Goal: Navigation & Orientation: Find specific page/section

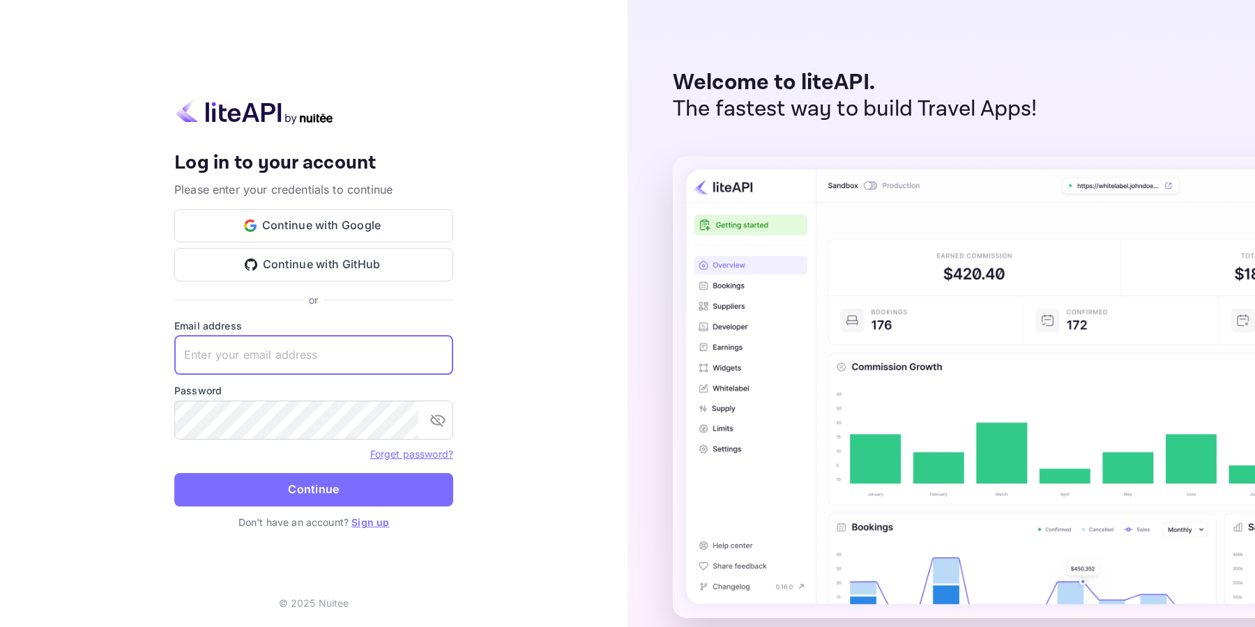
click at [369, 348] on input "text" at bounding box center [313, 355] width 279 height 39
type input "[EMAIL_ADDRESS][DOMAIN_NAME]"
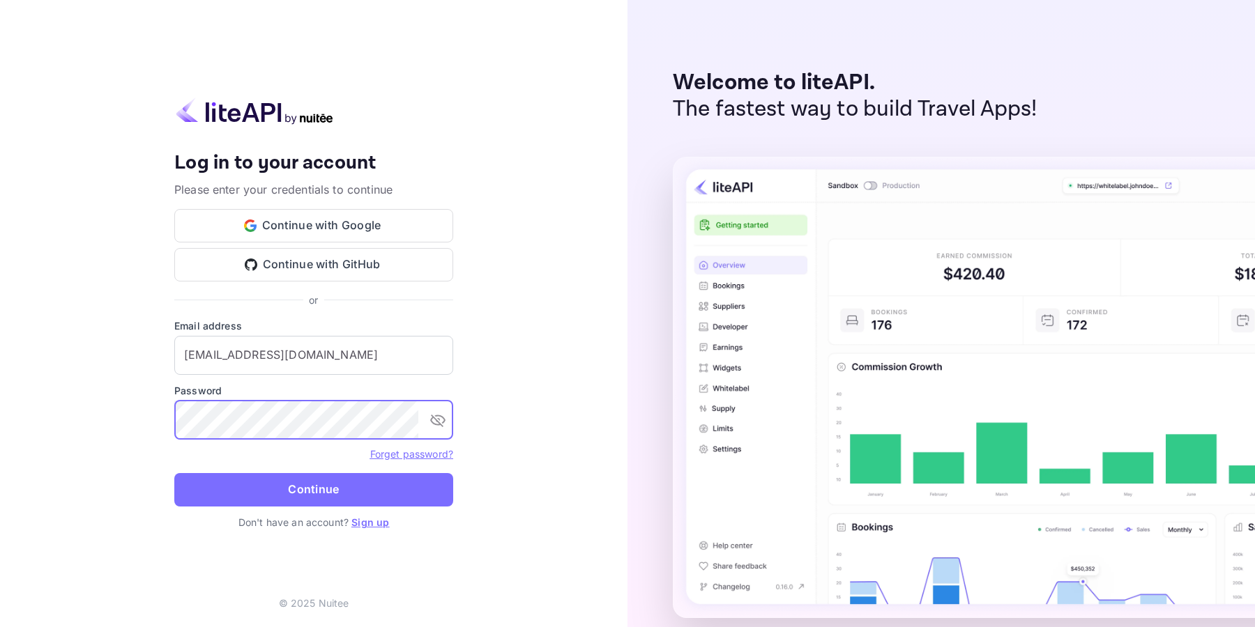
click at [390, 492] on button "Continue" at bounding box center [313, 489] width 279 height 33
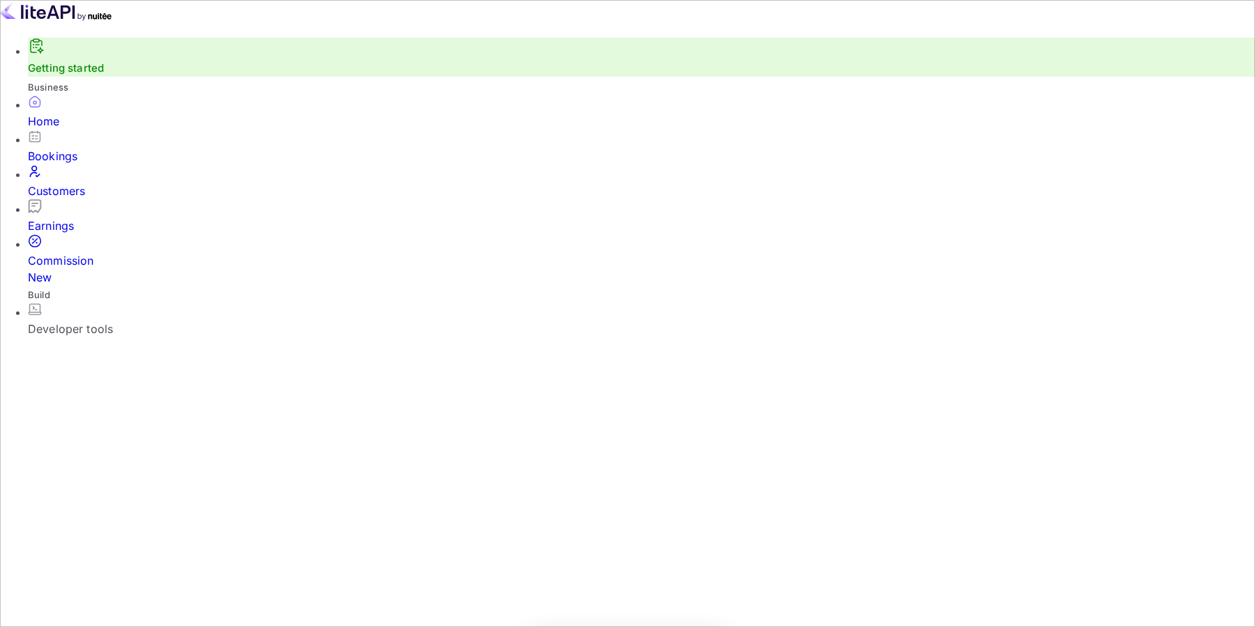
scroll to position [227, 337]
click at [96, 164] on div "Bookings" at bounding box center [641, 156] width 1227 height 17
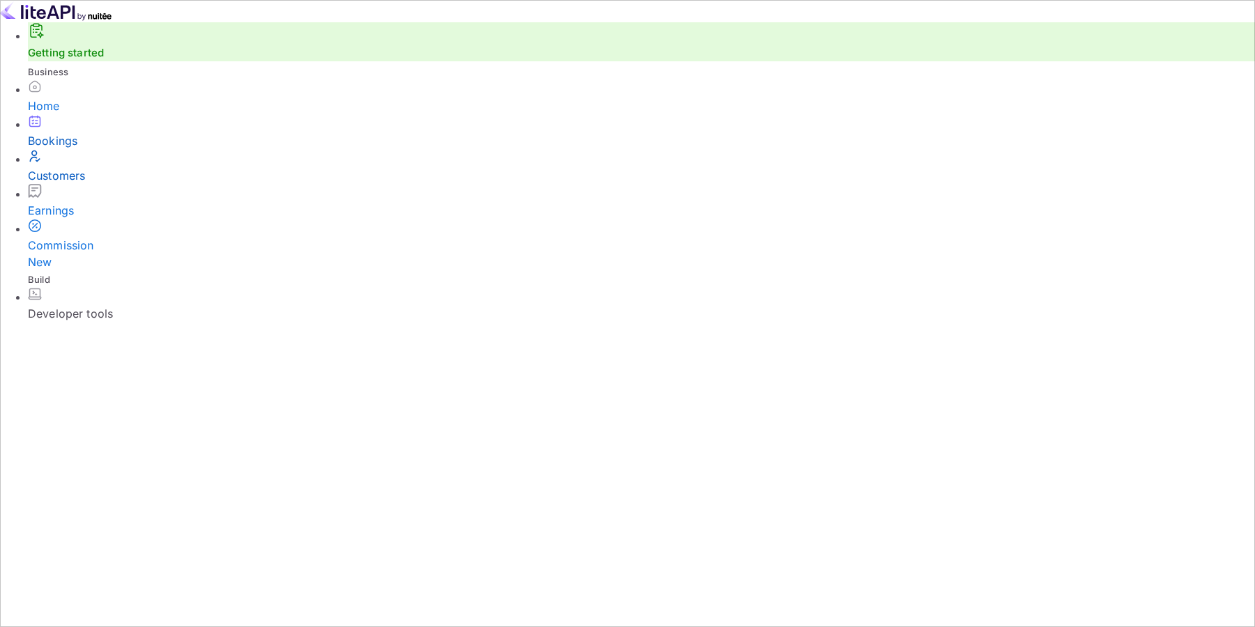
click at [92, 184] on div "Customers" at bounding box center [641, 175] width 1227 height 17
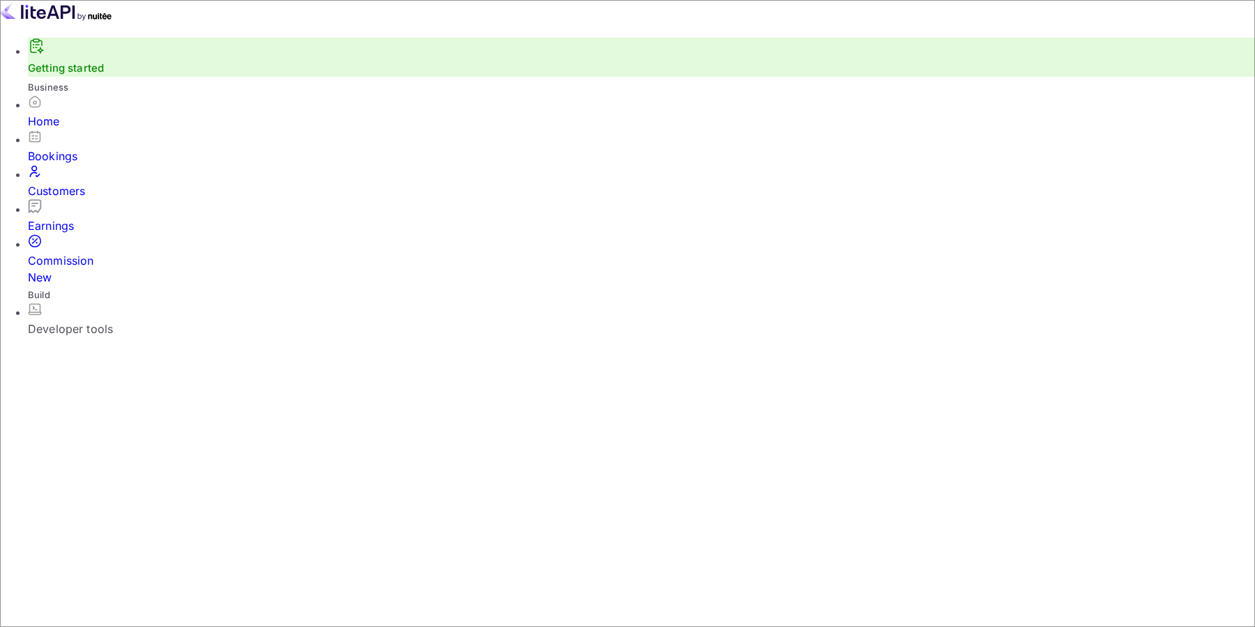
click at [82, 218] on div "Earnings" at bounding box center [641, 226] width 1227 height 17
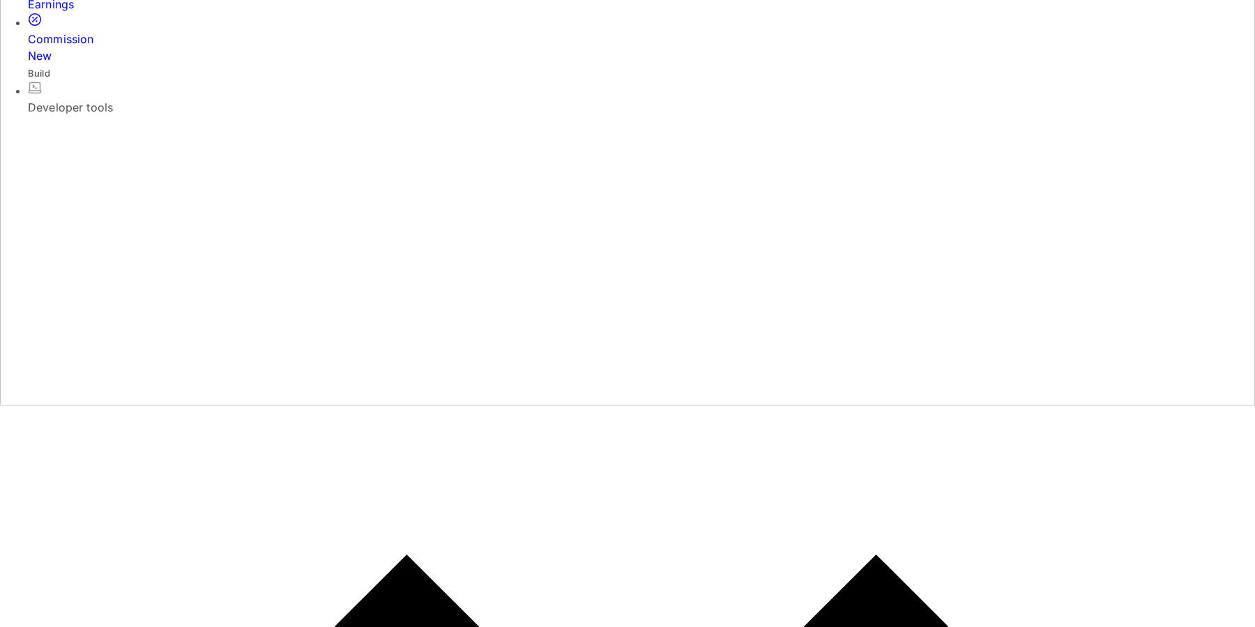
scroll to position [224, 0]
click at [71, 62] on div "Commission New" at bounding box center [641, 45] width 1227 height 33
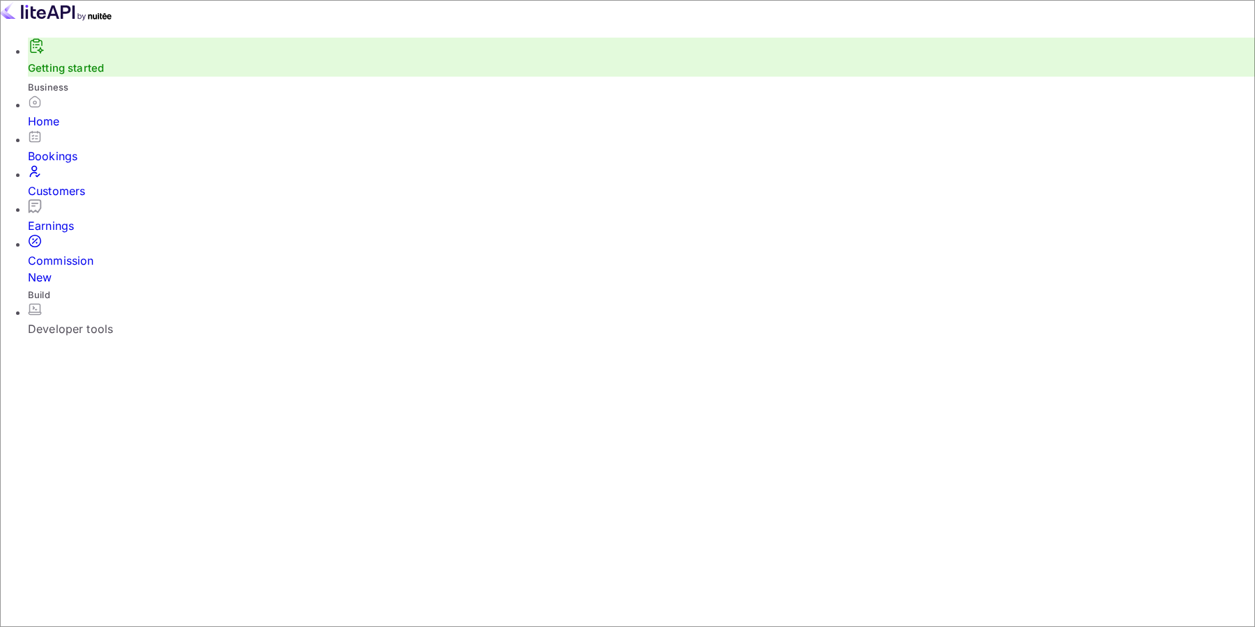
scroll to position [73, 0]
click at [76, 321] on div "Developer tools" at bounding box center [641, 329] width 1227 height 17
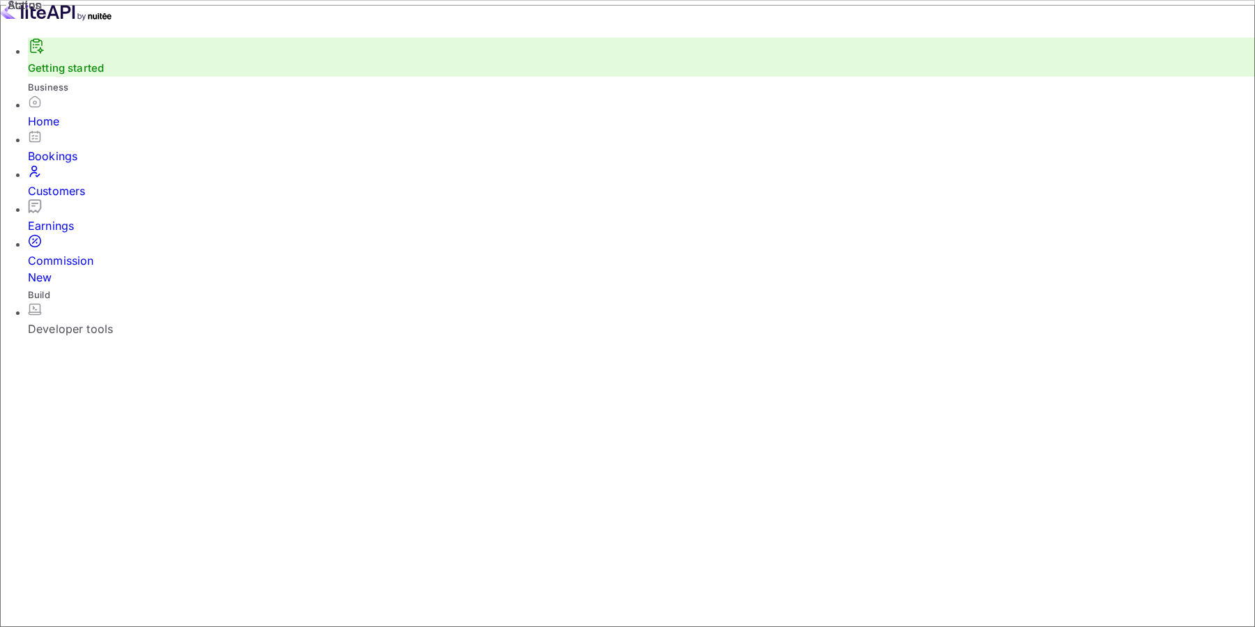
click at [98, 252] on div "Commission New" at bounding box center [641, 268] width 1227 height 33
click at [63, 218] on div "Earnings" at bounding box center [641, 226] width 1227 height 17
